Goal: Contribute content

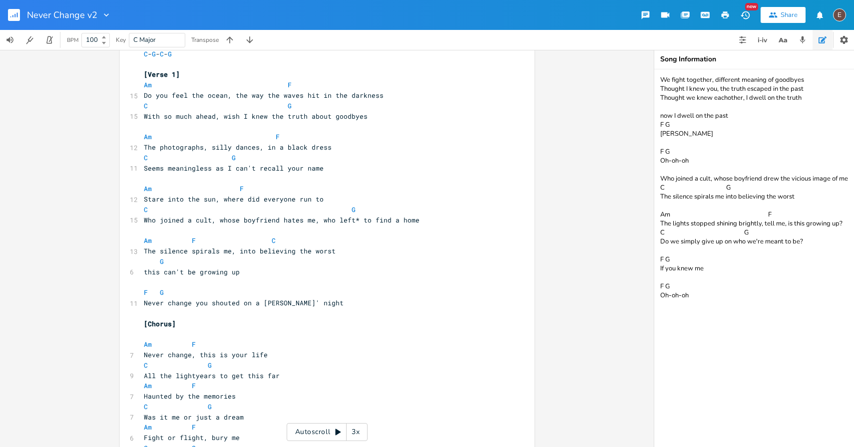
scroll to position [40, 0]
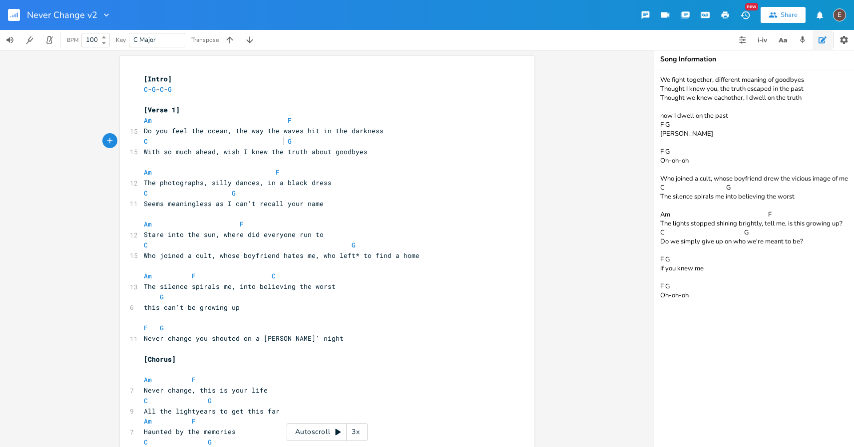
scroll to position [4, 0]
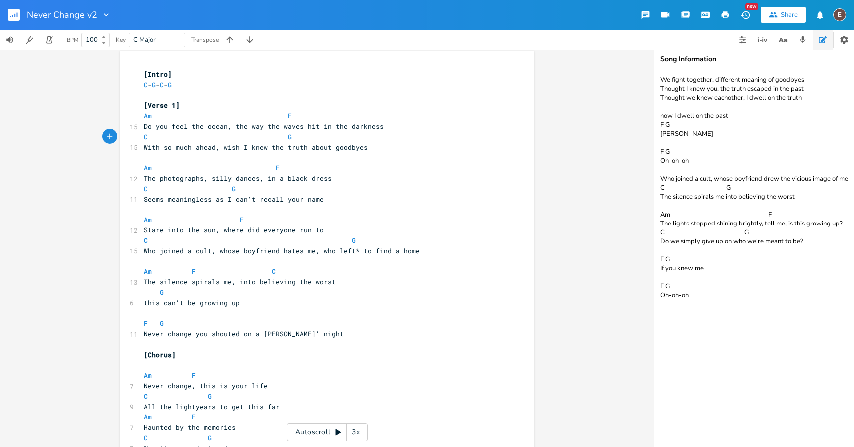
click at [429, 17] on div "Never Change v2 New Share E" at bounding box center [427, 15] width 854 height 30
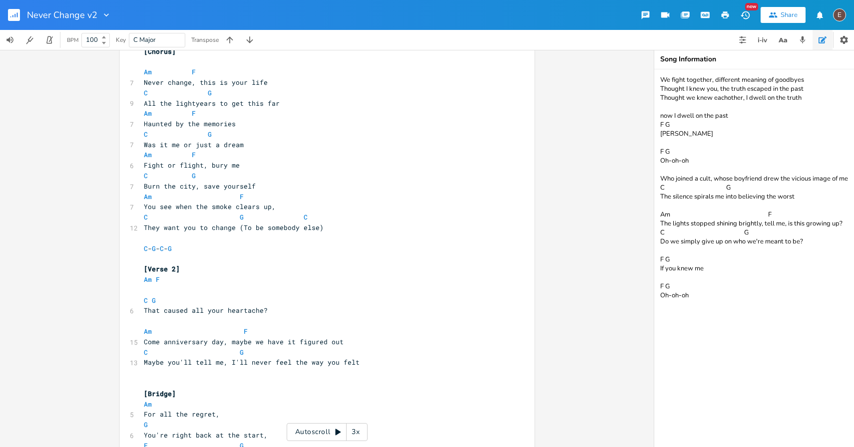
scroll to position [310, 0]
type textarea "​"
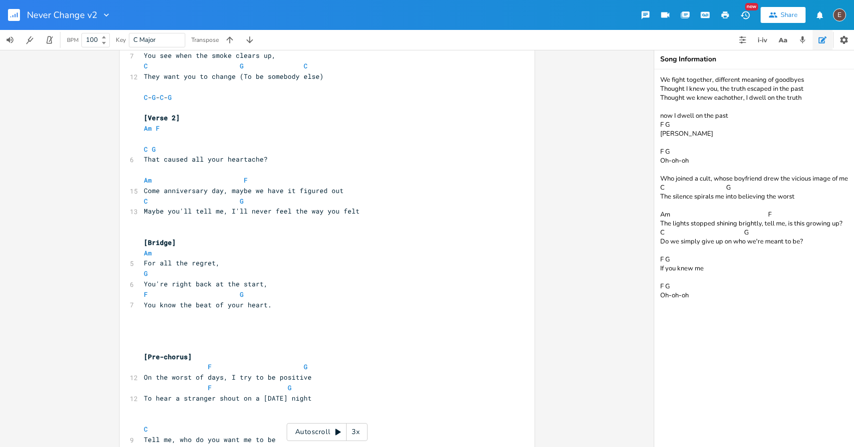
scroll to position [460, 0]
click at [144, 285] on span "You're right back at the start," at bounding box center [206, 283] width 124 height 9
type textarea "I thi"
type textarea "They might be find my rotten corpse in the"
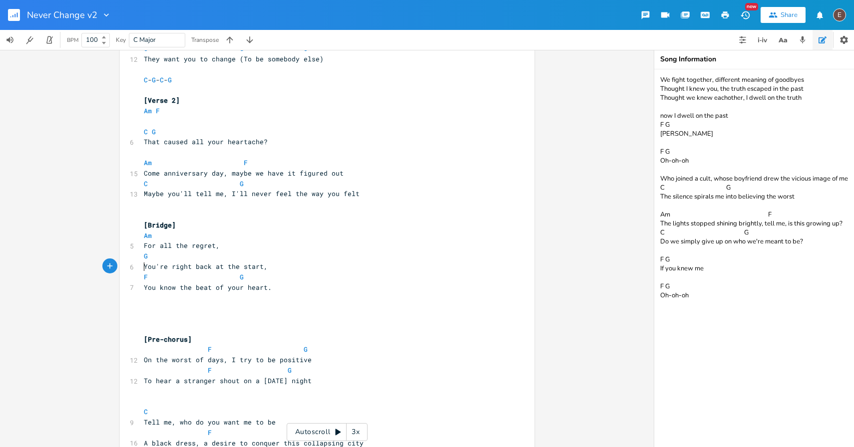
scroll to position [486, 0]
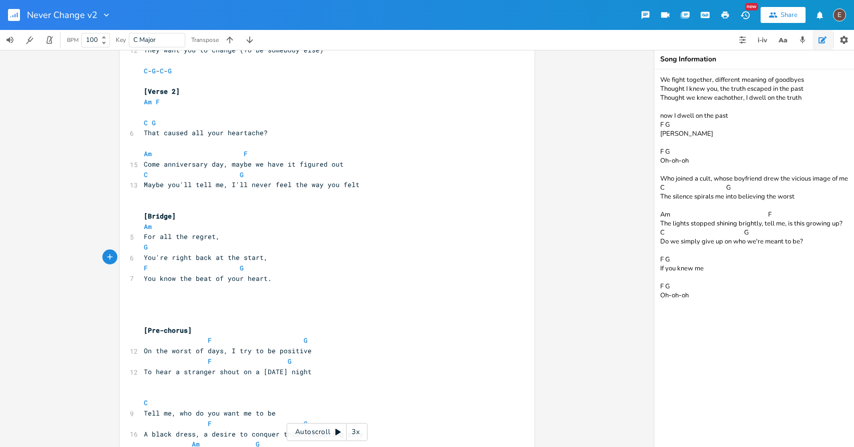
click at [746, 315] on textarea "We fight together, different meaning of goodbyes Thought I knew you, the truth …" at bounding box center [754, 258] width 200 height 378
click at [758, 326] on textarea "We fight together, different meaning of goodbyes Thought I knew you, the truth …" at bounding box center [754, 258] width 200 height 378
click at [662, 327] on textarea "We fight together, different meaning of goodbyes Thought I knew you, the truth …" at bounding box center [754, 258] width 200 height 378
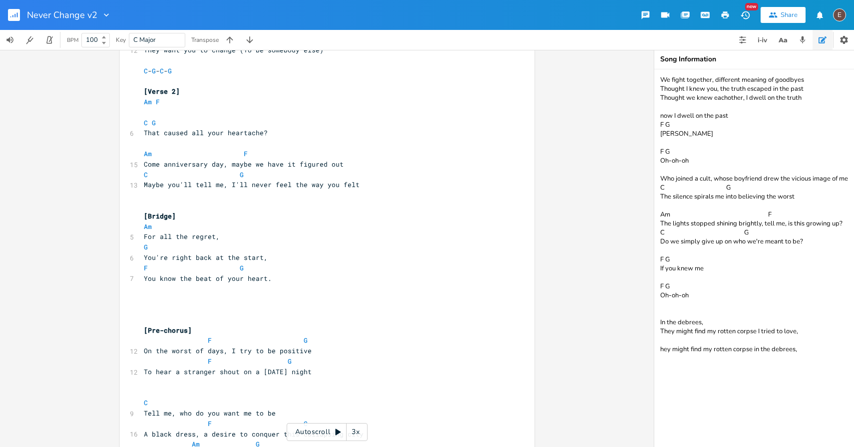
click at [678, 338] on textarea "We fight together, different meaning of goodbyes Thought I knew you, the truth …" at bounding box center [754, 258] width 200 height 378
click at [707, 332] on textarea "We fight together, different meaning of goodbyes Thought I knew you, the truth …" at bounding box center [754, 258] width 200 height 378
click at [712, 337] on textarea "We fight together, different meaning of goodbyes Thought I knew you, the truth …" at bounding box center [754, 258] width 200 height 378
click at [762, 334] on textarea "We fight together, different meaning of goodbyes Thought I knew you, the truth …" at bounding box center [754, 258] width 200 height 378
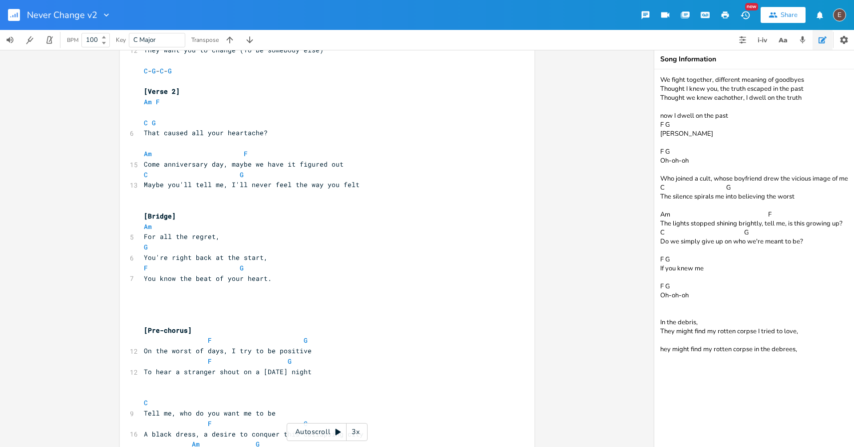
click at [756, 337] on textarea "We fight together, different meaning of goodbyes Thought I knew you, the truth …" at bounding box center [754, 258] width 200 height 378
click at [831, 336] on textarea "We fight together, different meaning of goodbyes Thought I knew you, the truth …" at bounding box center [754, 258] width 200 height 378
click at [833, 336] on textarea "We fight together, different meaning of goodbyes Thought I knew you, the truth …" at bounding box center [754, 258] width 200 height 378
click at [759, 336] on textarea "We fight together, different meaning of goodbyes Thought I knew you, the truth …" at bounding box center [754, 258] width 200 height 378
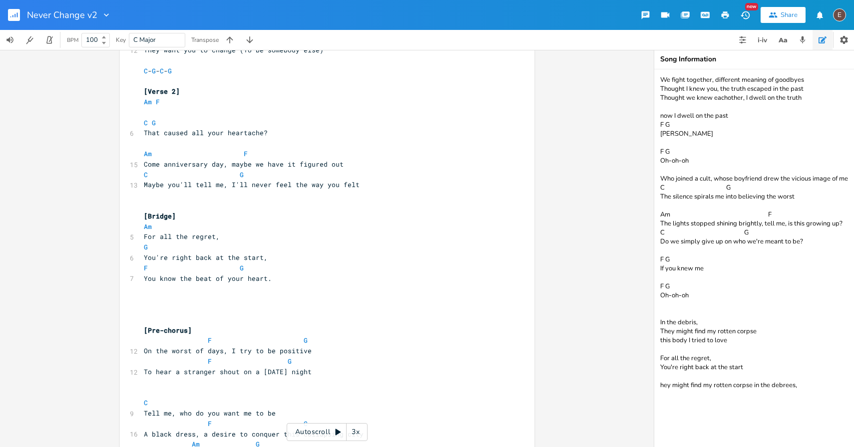
click at [766, 373] on textarea "We fight together, different meaning of goodbyes Thought I knew you, the truth …" at bounding box center [754, 258] width 200 height 378
click at [744, 375] on textarea "We fight together, different meaning of goodbyes Thought I knew you, the truth …" at bounding box center [754, 258] width 200 height 378
click at [747, 368] on textarea "We fight together, different meaning of goodbyes Thought I knew you, the truth …" at bounding box center [754, 258] width 200 height 378
click at [753, 343] on textarea "We fight together, different meaning of goodbyes Thought I knew you, the truth …" at bounding box center [754, 258] width 200 height 378
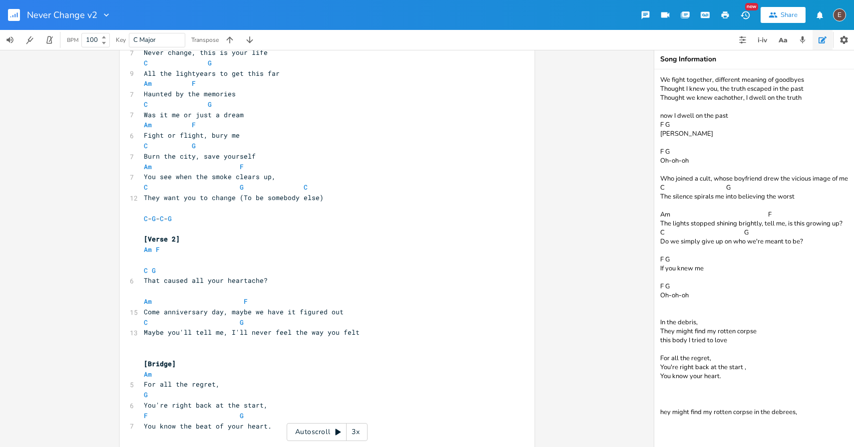
scroll to position [349, 0]
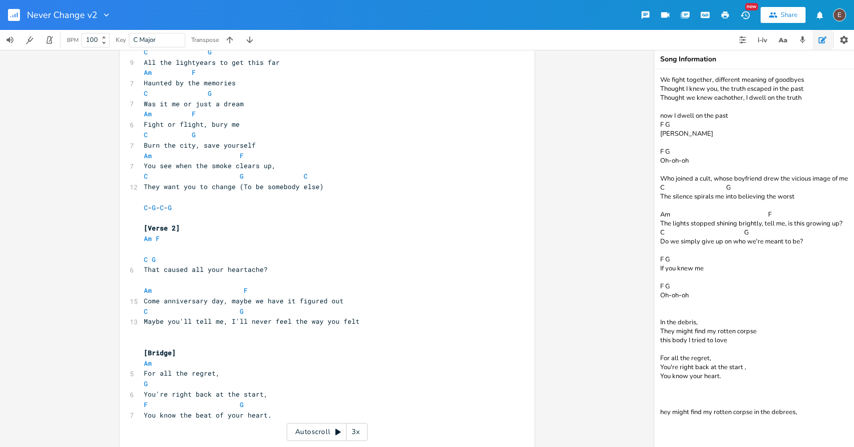
click at [719, 379] on textarea "We fight together, different meaning of goodbyes Thought I knew you, the truth …" at bounding box center [754, 258] width 200 height 378
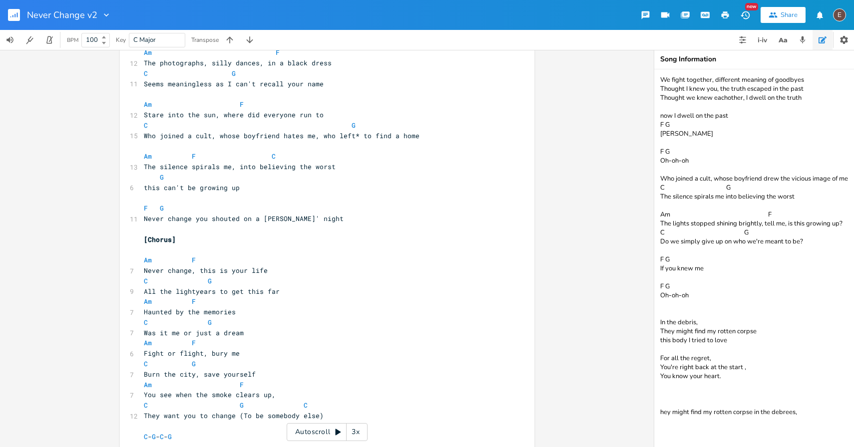
scroll to position [0, 0]
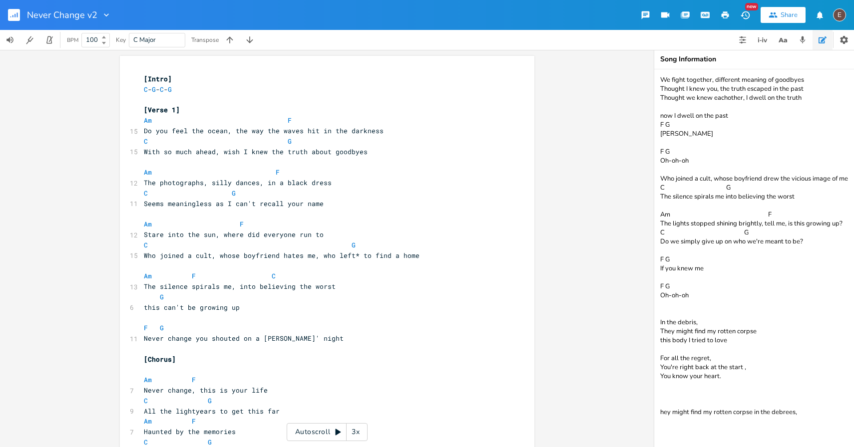
type textarea "We fight together, different meaning of goodbyes Thought I knew you, the truth …"
click at [431, 11] on div "Never Change v2 New Share E" at bounding box center [427, 15] width 854 height 30
click at [439, 16] on div "Never Change v2 New Share E" at bounding box center [427, 15] width 854 height 30
click at [309, 237] on span "Stare into the sun, where did everyone run to" at bounding box center [234, 234] width 180 height 9
type textarea "off"
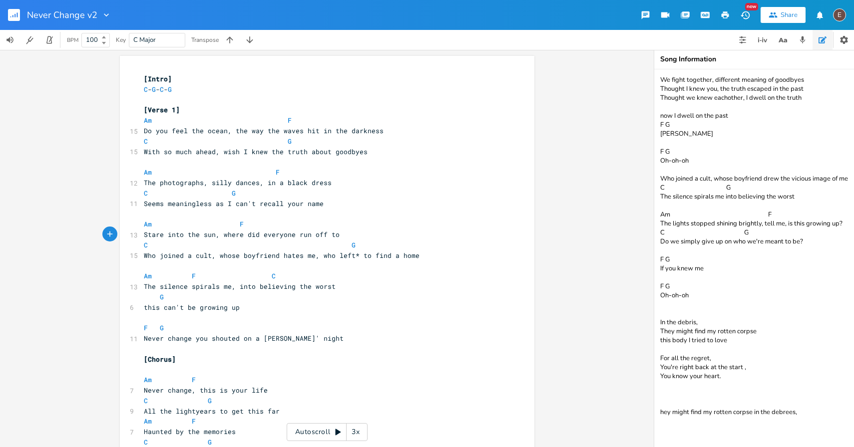
click at [352, 13] on div "Never Change v2 New Share E" at bounding box center [427, 15] width 854 height 30
click at [464, 16] on div "Never Change v2 New Share E" at bounding box center [427, 15] width 854 height 30
click at [11, 18] on rect "button" at bounding box center [14, 15] width 12 height 12
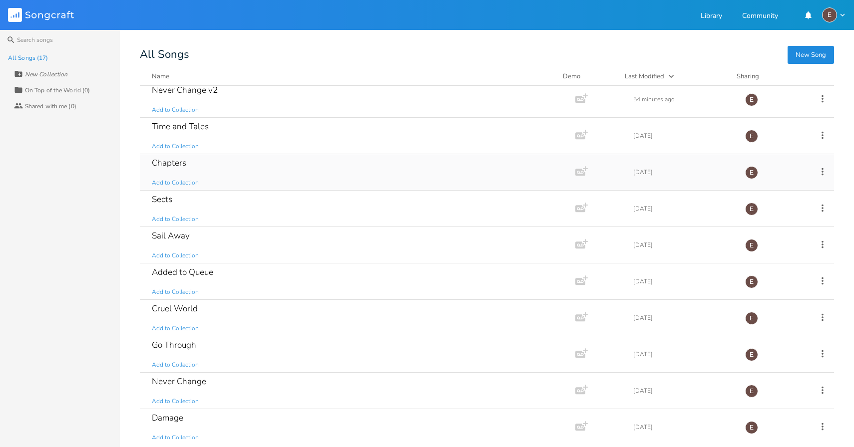
scroll to position [5, 0]
click at [434, 146] on div "Time and Tales Add to Collection" at bounding box center [355, 135] width 407 height 36
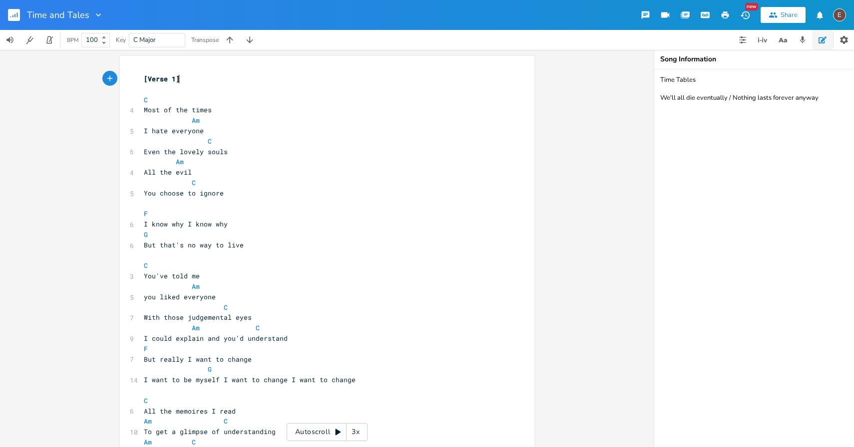
click at [11, 20] on rect "button" at bounding box center [14, 15] width 12 height 12
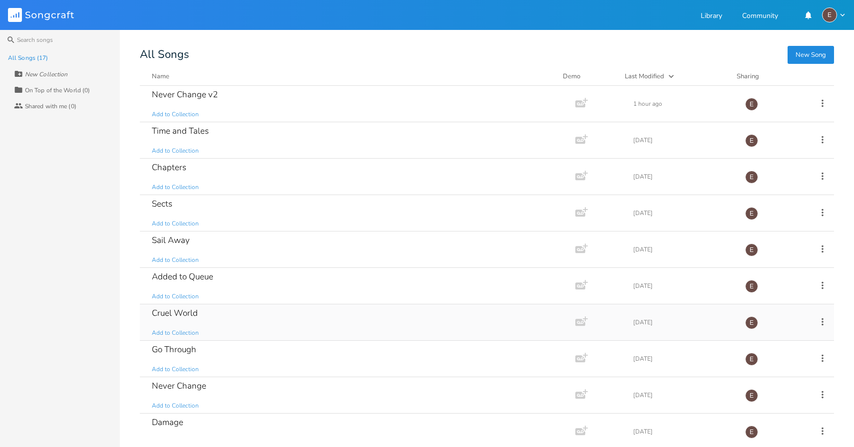
scroll to position [172, 0]
